Goal: Transaction & Acquisition: Download file/media

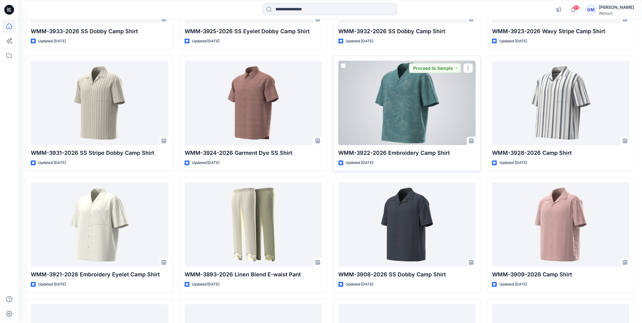
scroll to position [2180, 0]
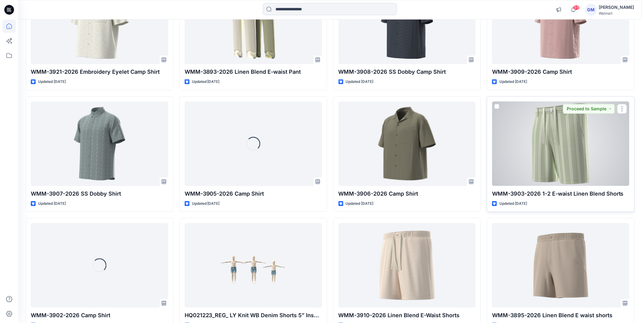
click at [589, 129] on div at bounding box center [560, 143] width 137 height 84
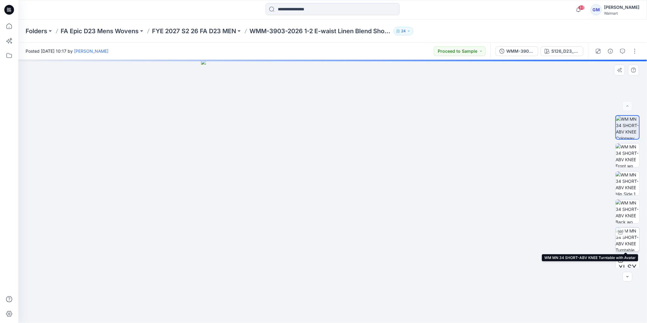
click at [631, 234] on img at bounding box center [628, 240] width 24 height 24
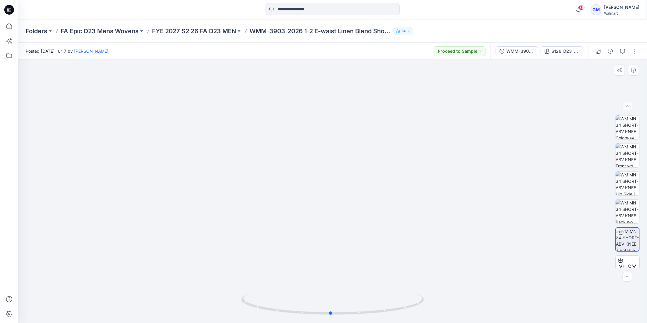
drag, startPoint x: 400, startPoint y: 302, endPoint x: 415, endPoint y: 271, distance: 33.7
click at [415, 271] on div at bounding box center [332, 191] width 629 height 263
click at [4, 22] on icon at bounding box center [8, 25] width 13 height 13
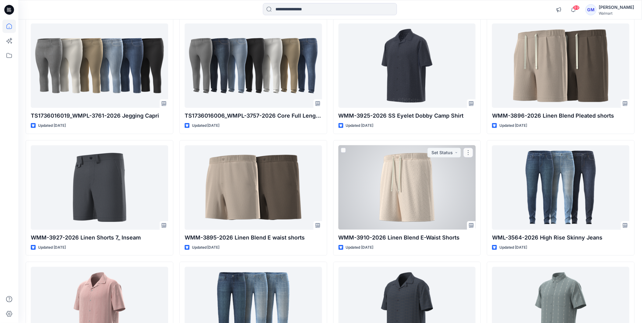
scroll to position [3370, 0]
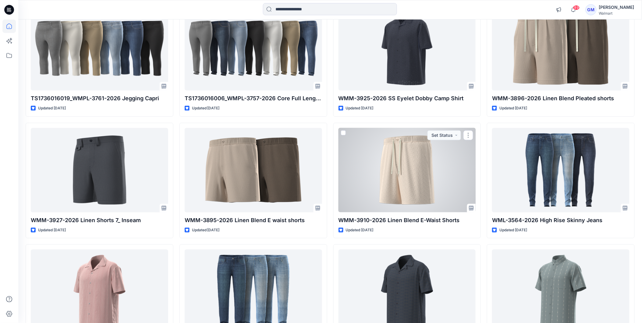
click at [420, 155] on div at bounding box center [406, 170] width 137 height 84
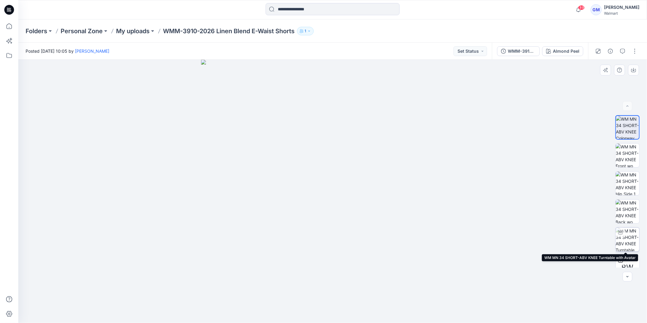
click at [623, 232] on div at bounding box center [621, 233] width 10 height 10
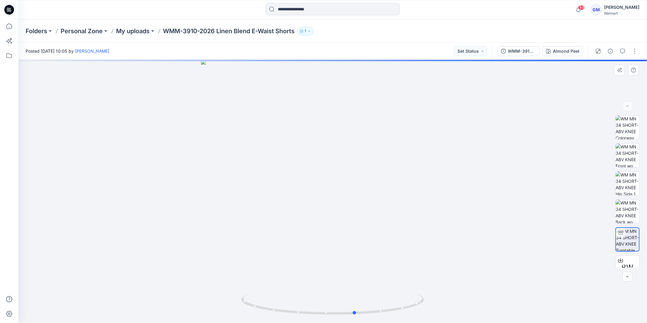
drag, startPoint x: 364, startPoint y: 312, endPoint x: 221, endPoint y: 257, distance: 153.2
click at [221, 257] on div at bounding box center [332, 191] width 629 height 263
click at [10, 26] on icon at bounding box center [8, 25] width 13 height 13
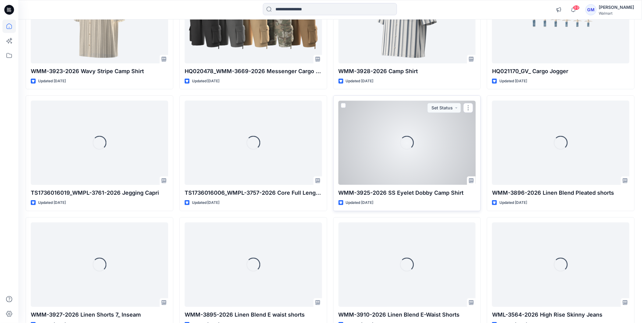
scroll to position [3438, 0]
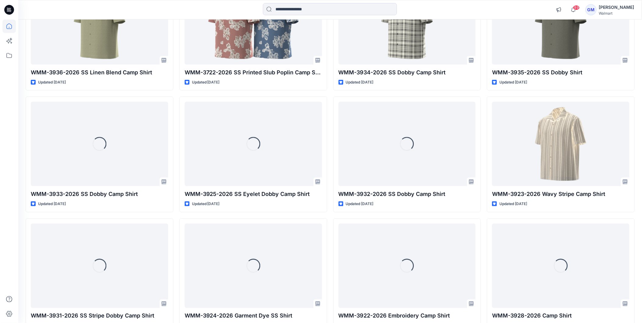
scroll to position [1815, 0]
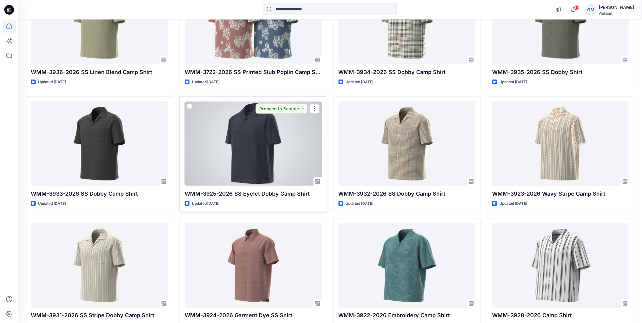
click at [268, 126] on div at bounding box center [253, 143] width 137 height 84
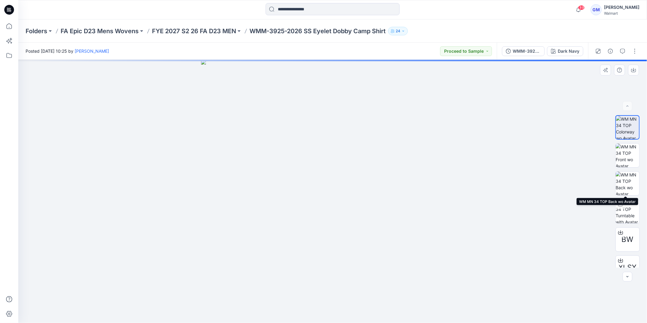
click at [631, 196] on div "BW XLSX" at bounding box center [627, 191] width 24 height 152
click at [628, 148] on img at bounding box center [628, 155] width 24 height 24
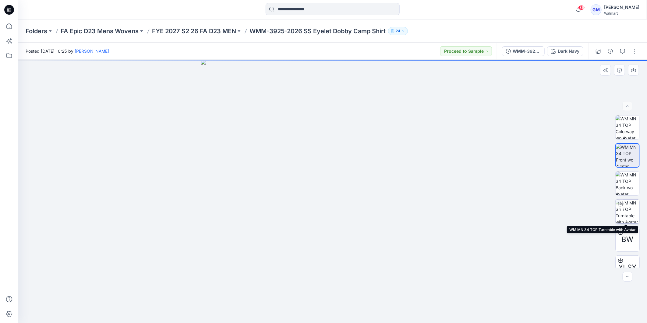
click at [631, 204] on img at bounding box center [628, 212] width 24 height 24
drag, startPoint x: 343, startPoint y: 127, endPoint x: 355, endPoint y: 211, distance: 84.2
click at [355, 211] on img at bounding box center [332, 171] width 513 height 304
drag, startPoint x: 356, startPoint y: 311, endPoint x: 220, endPoint y: 269, distance: 142.7
click at [221, 276] on div at bounding box center [332, 191] width 629 height 263
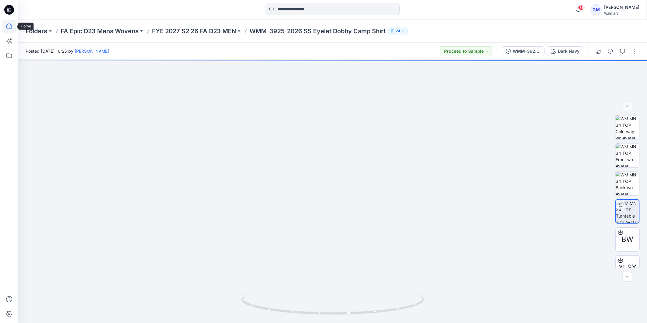
click at [8, 22] on icon at bounding box center [8, 25] width 13 height 13
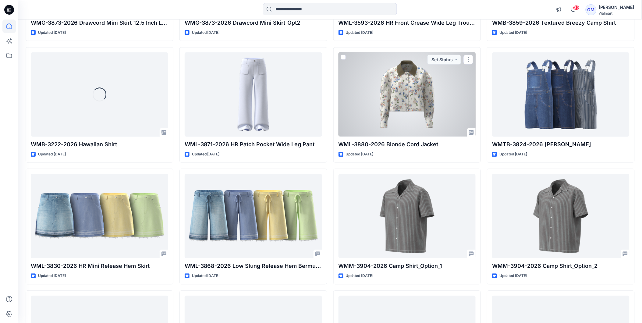
scroll to position [4533, 0]
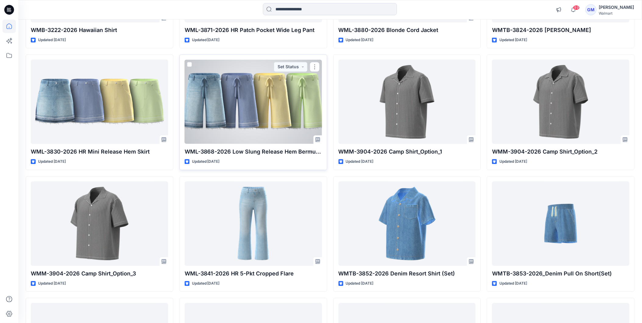
click at [275, 101] on div at bounding box center [253, 102] width 137 height 84
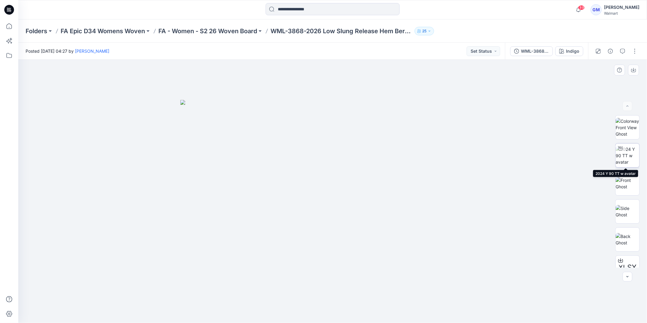
click at [623, 147] on div at bounding box center [621, 148] width 10 height 10
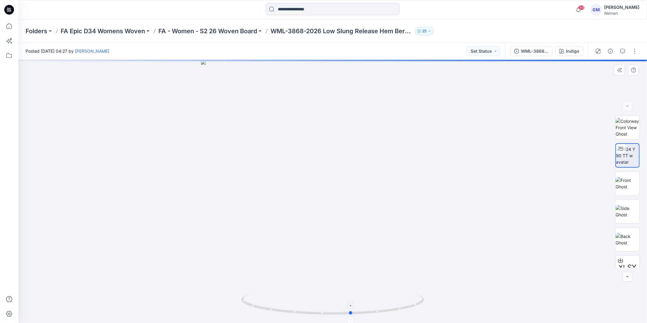
drag, startPoint x: 387, startPoint y: 313, endPoint x: 245, endPoint y: 297, distance: 143.8
click at [245, 297] on icon at bounding box center [333, 304] width 184 height 23
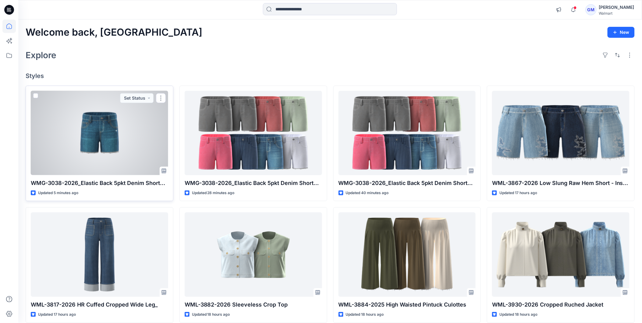
click at [101, 142] on div at bounding box center [99, 133] width 137 height 84
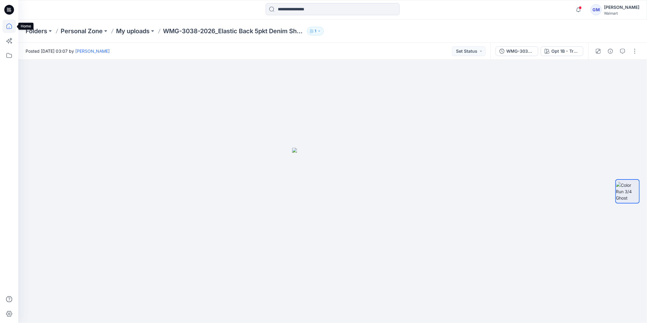
click at [7, 25] on icon at bounding box center [8, 25] width 5 height 5
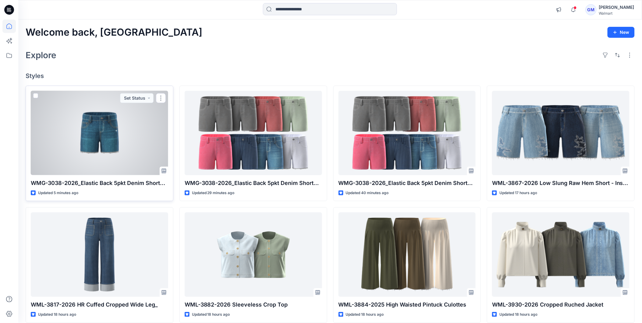
click at [104, 120] on div at bounding box center [99, 133] width 137 height 84
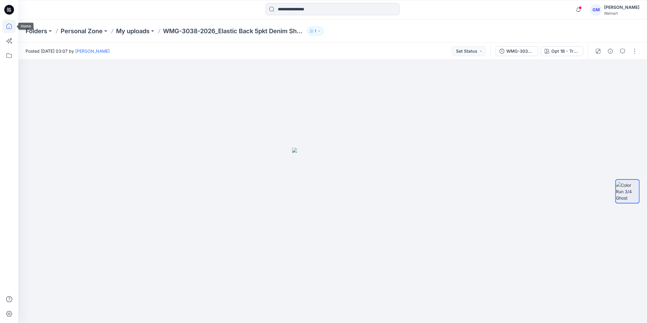
click at [7, 27] on icon at bounding box center [8, 25] width 13 height 13
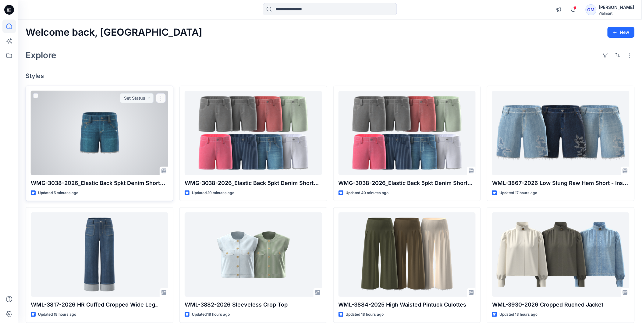
click at [148, 153] on div at bounding box center [99, 133] width 137 height 84
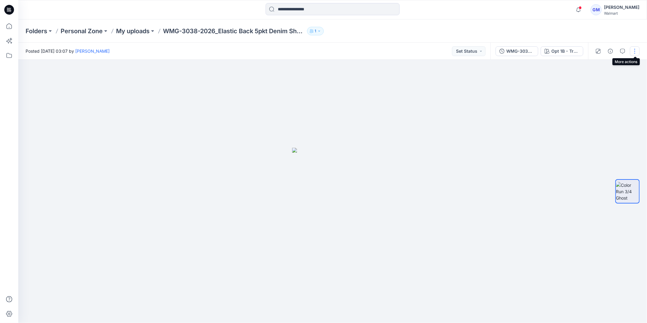
click at [634, 47] on button "button" at bounding box center [635, 51] width 10 height 10
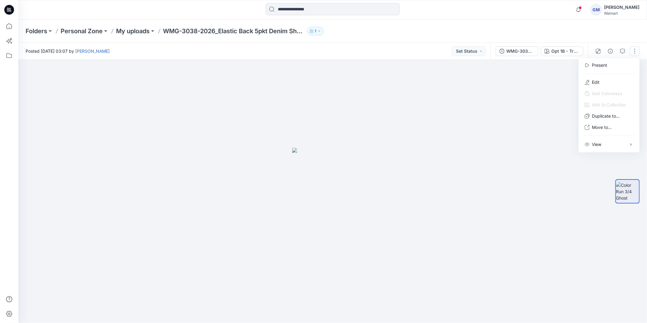
click at [523, 89] on div at bounding box center [332, 191] width 629 height 263
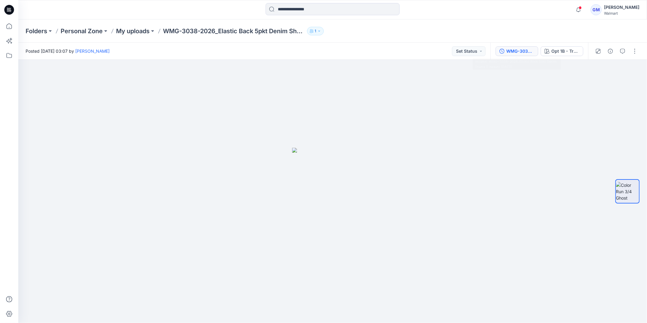
click at [520, 47] on button "WMG-3038-2026_Elastic Back 5pkt Denim Shorts 3 Inseam 8Aug" at bounding box center [517, 51] width 43 height 10
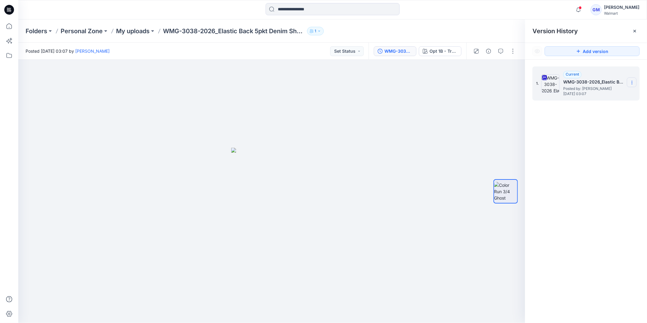
click at [634, 80] on section at bounding box center [632, 82] width 10 height 10
click at [606, 91] on span "Download Source BW File" at bounding box center [601, 94] width 51 height 7
click at [7, 25] on icon at bounding box center [8, 25] width 13 height 13
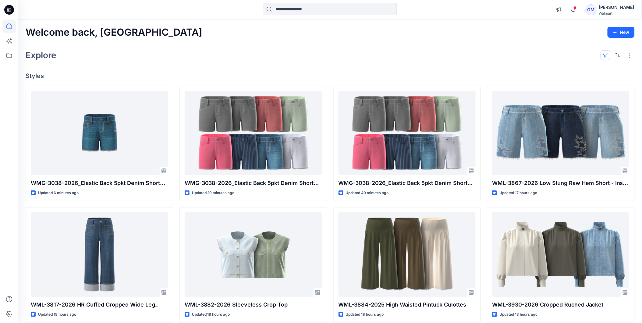
click at [608, 59] on button "button" at bounding box center [605, 55] width 10 height 10
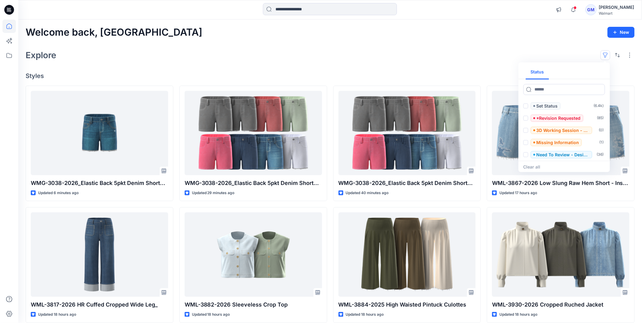
click at [328, 62] on div "Explore Status Set Status ( 6.4k ) *Revision Requested ( 85 ) 3D Working Sessio…" at bounding box center [330, 55] width 609 height 15
